Goal: Transaction & Acquisition: Obtain resource

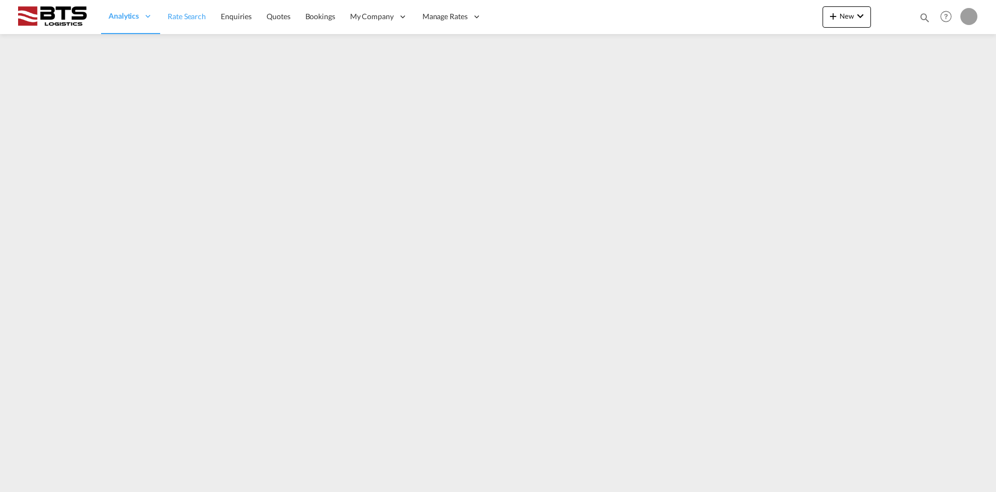
click at [177, 18] on span "Rate Search" at bounding box center [187, 16] width 38 height 9
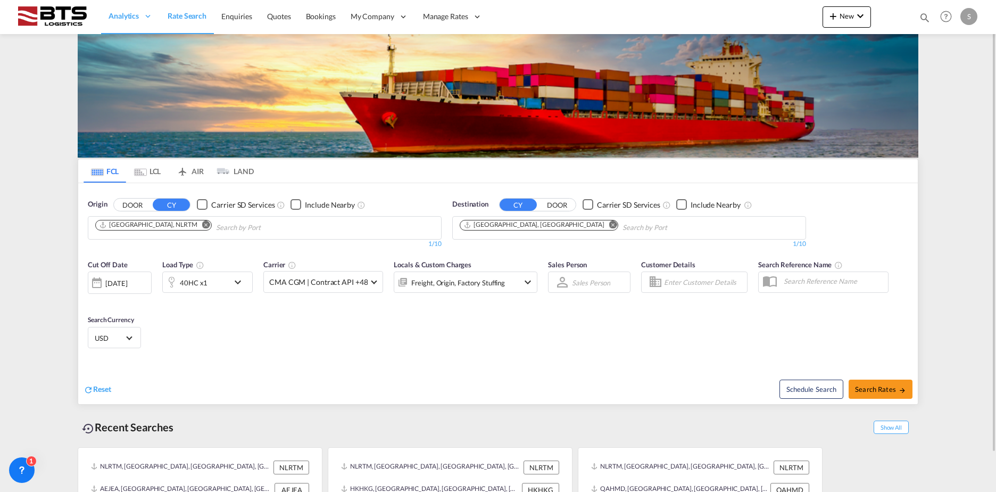
scroll to position [42, 0]
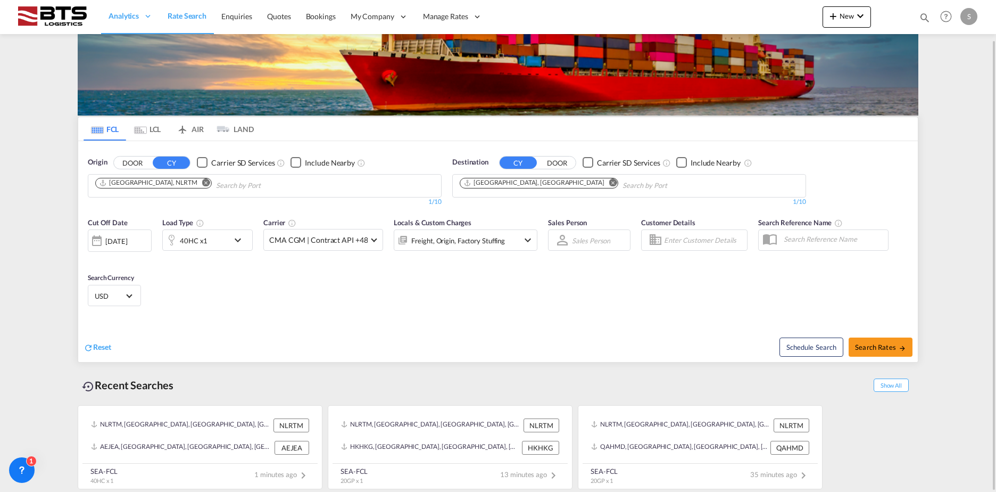
click at [609, 181] on md-icon "Remove" at bounding box center [613, 182] width 8 height 8
click at [202, 184] on md-icon "Remove" at bounding box center [206, 182] width 8 height 8
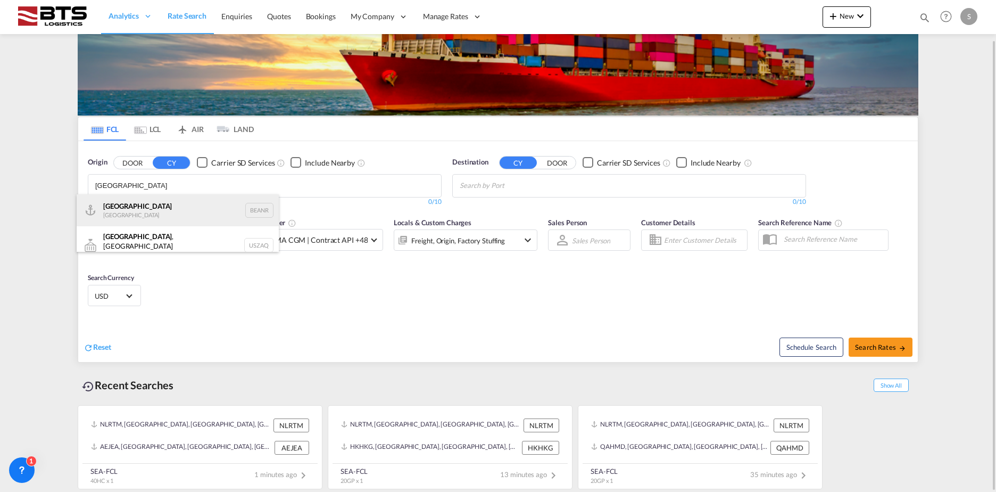
type input "[GEOGRAPHIC_DATA]"
click at [144, 210] on div "Antwerp [GEOGRAPHIC_DATA] BEANR" at bounding box center [178, 210] width 202 height 32
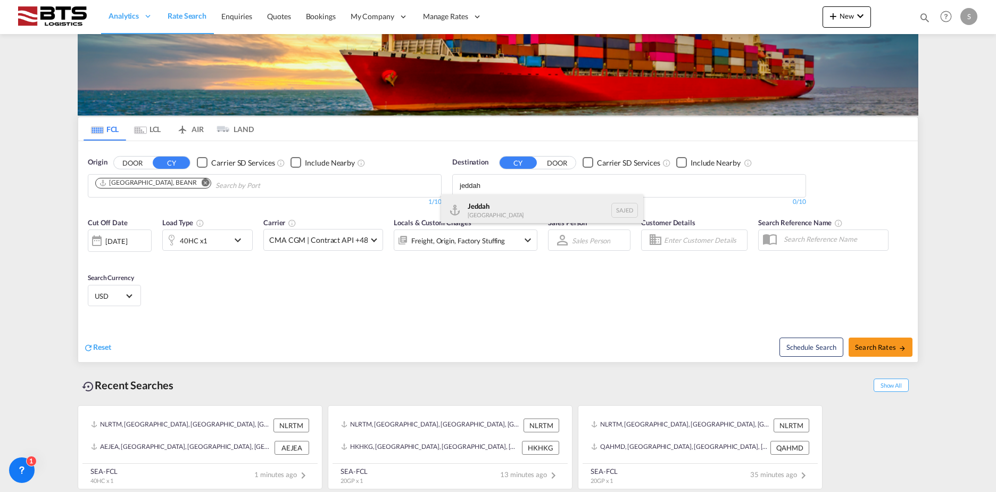
type input "jeddah"
click at [522, 213] on div "Jeddah [GEOGRAPHIC_DATA] SAJED" at bounding box center [542, 210] width 202 height 32
click at [217, 244] on div "40HC x1" at bounding box center [196, 239] width 66 height 21
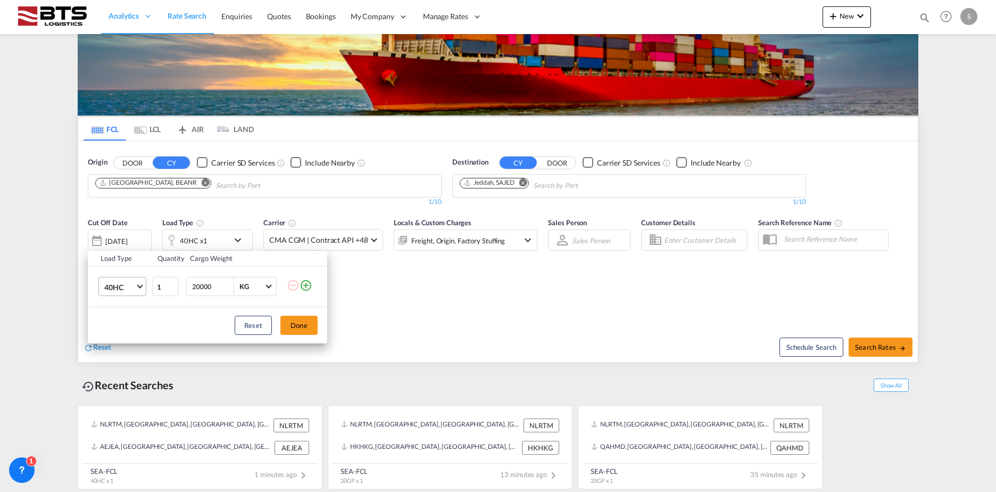
click at [122, 293] on md-select-value "40HC" at bounding box center [124, 286] width 43 height 18
click at [135, 231] on md-option "20GP" at bounding box center [132, 236] width 72 height 26
click at [293, 324] on button "Done" at bounding box center [298, 324] width 37 height 19
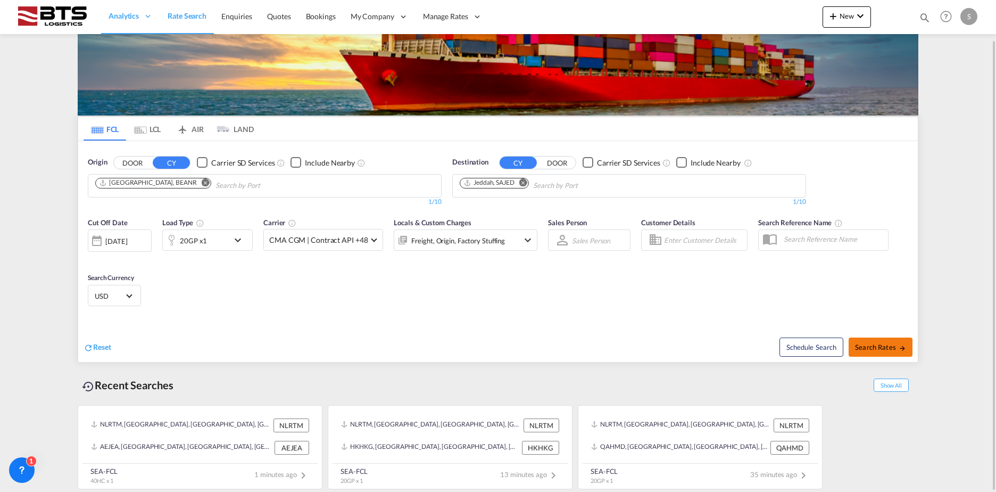
click at [857, 350] on span "Search Rates" at bounding box center [880, 347] width 51 height 9
type input "BEANR to SAJED / [DATE]"
